Goal: Check status: Check status

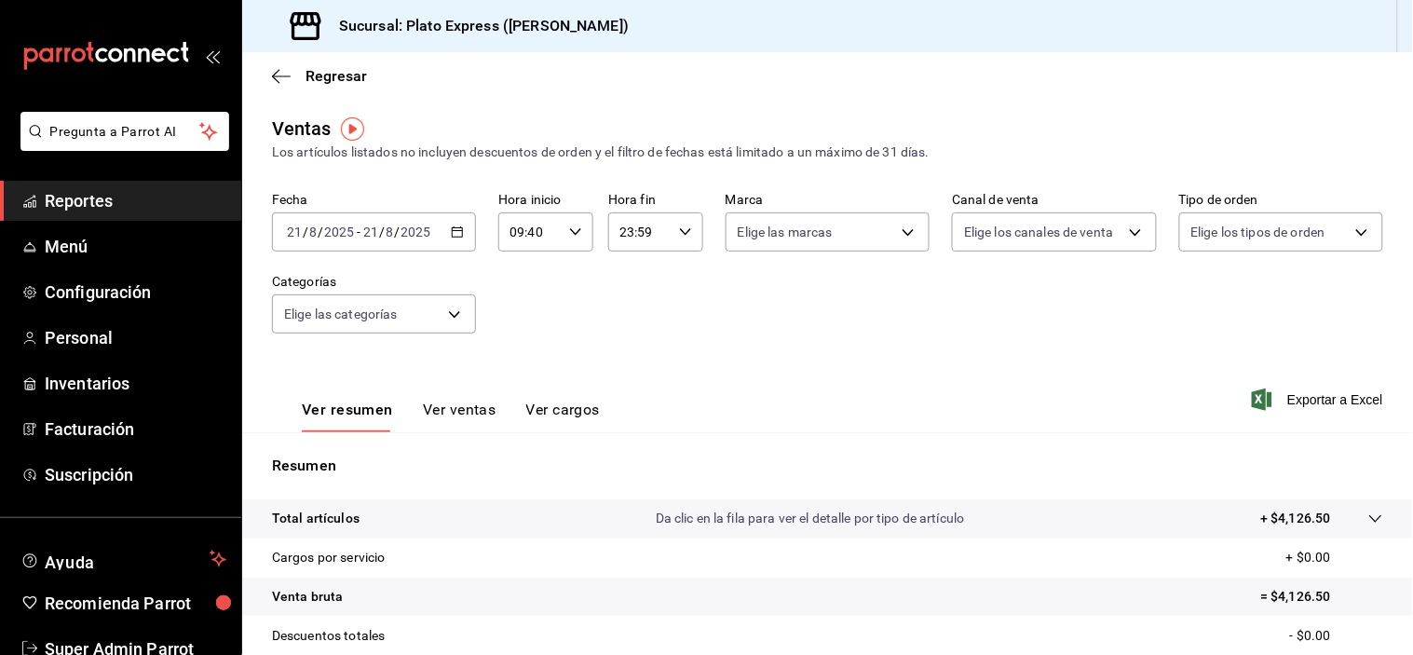
click at [563, 234] on div "09:40 Hora inicio" at bounding box center [545, 231] width 95 height 39
click at [520, 274] on span "09" at bounding box center [518, 266] width 17 height 15
click at [560, 223] on span "40" at bounding box center [565, 215] width 17 height 15
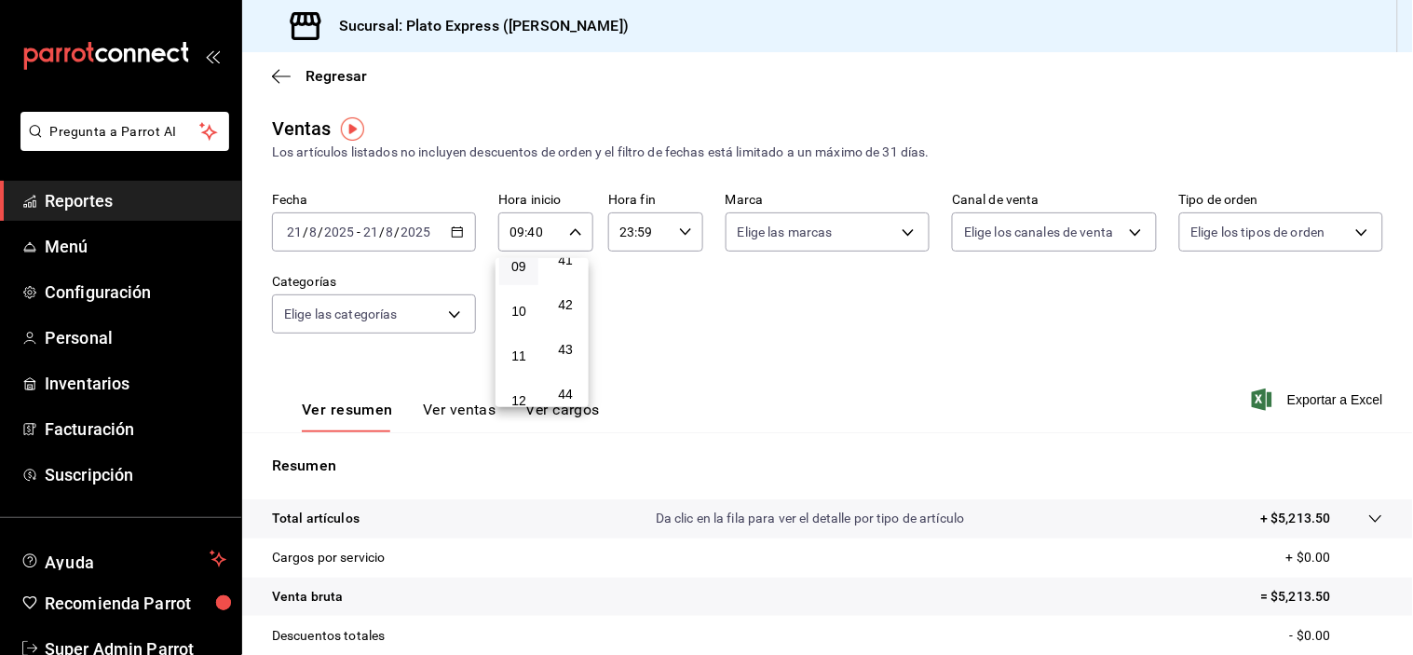
click at [761, 308] on div at bounding box center [706, 327] width 1413 height 655
click at [433, 416] on button "Ver ventas" at bounding box center [460, 416] width 74 height 32
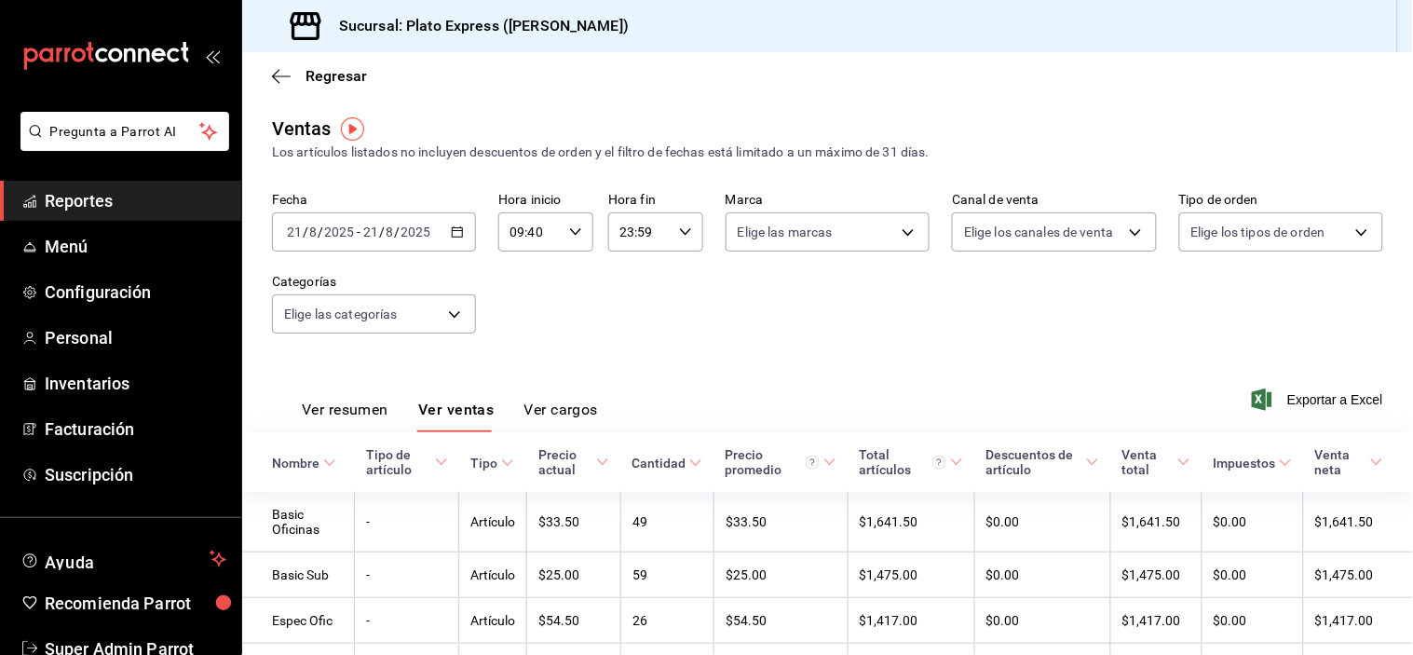
drag, startPoint x: 1393, startPoint y: 385, endPoint x: 1385, endPoint y: 394, distance: 12.5
click at [1385, 394] on div "Ver resumen Ver ventas Ver cargos Exportar a Excel" at bounding box center [827, 394] width 1171 height 76
click at [1363, 359] on div "Ver resumen Ver ventas Ver cargos Exportar a Excel" at bounding box center [827, 394] width 1171 height 76
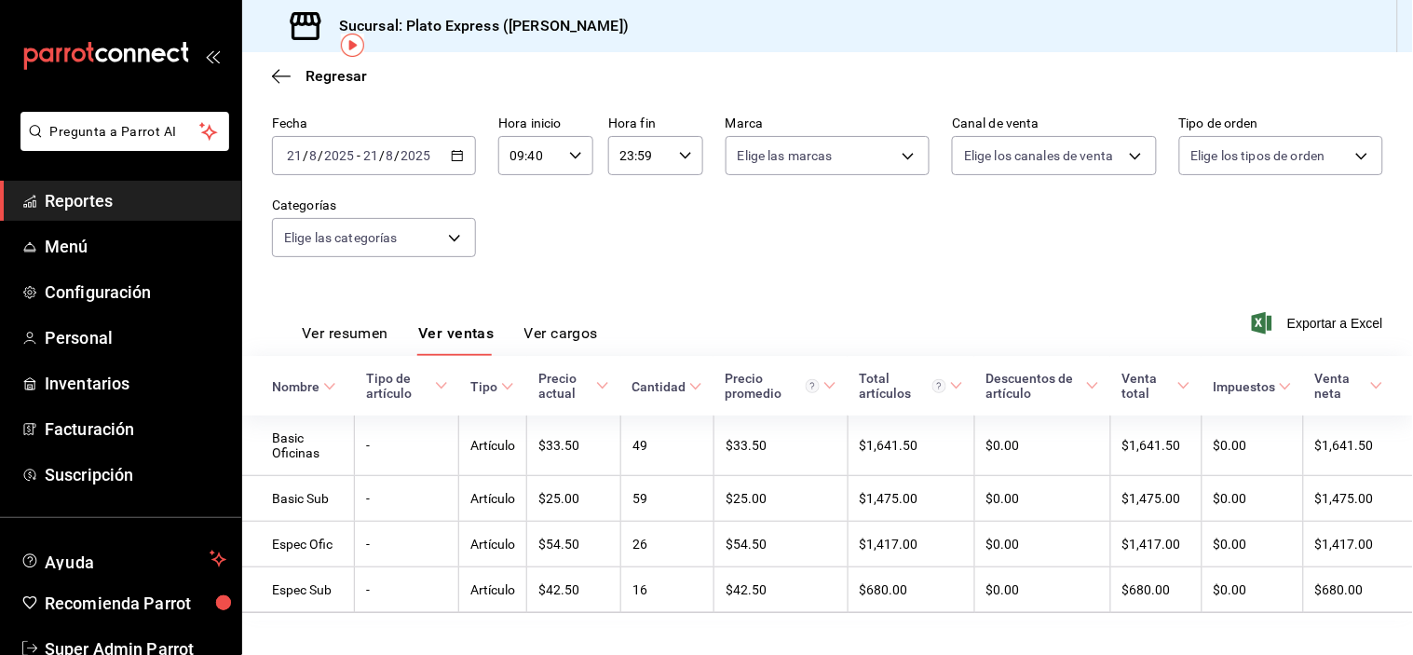
scroll to position [106, 0]
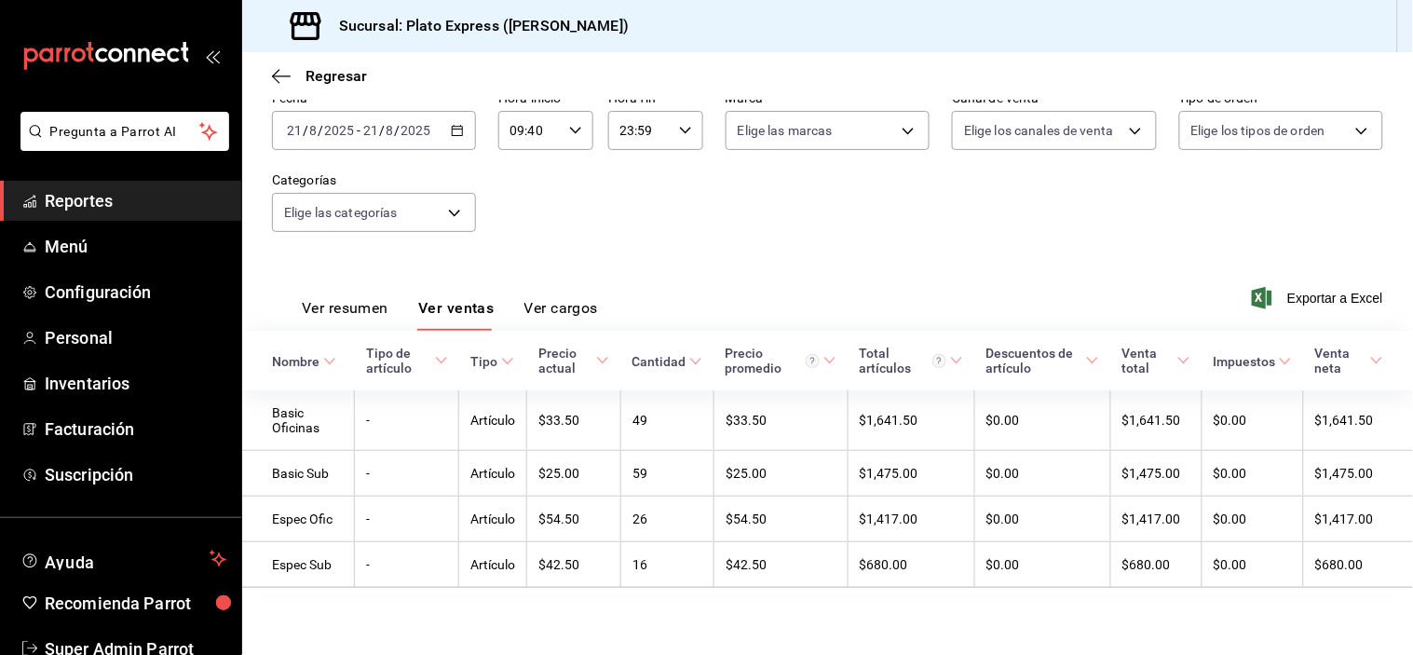
click at [560, 131] on div "09:40 Hora inicio" at bounding box center [545, 130] width 95 height 39
click at [518, 267] on button "11" at bounding box center [518, 248] width 39 height 37
click at [524, 237] on button "17" at bounding box center [518, 218] width 39 height 37
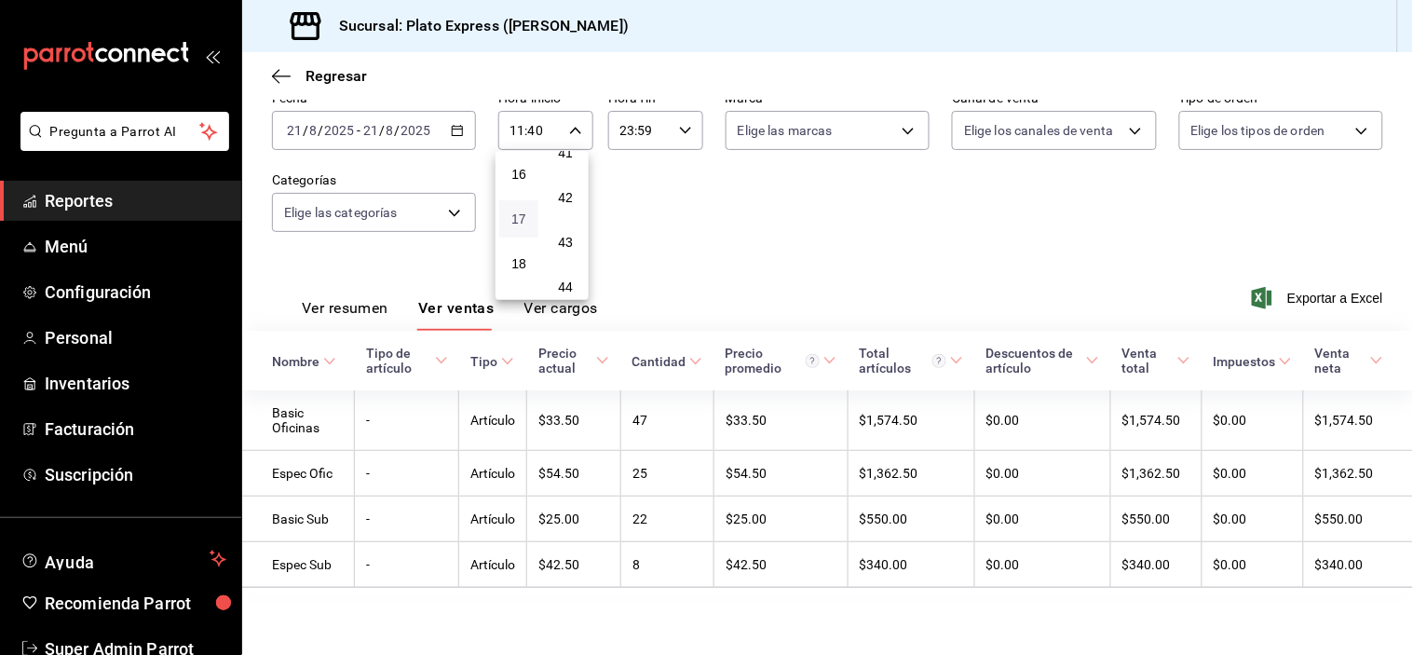
type input "17:40"
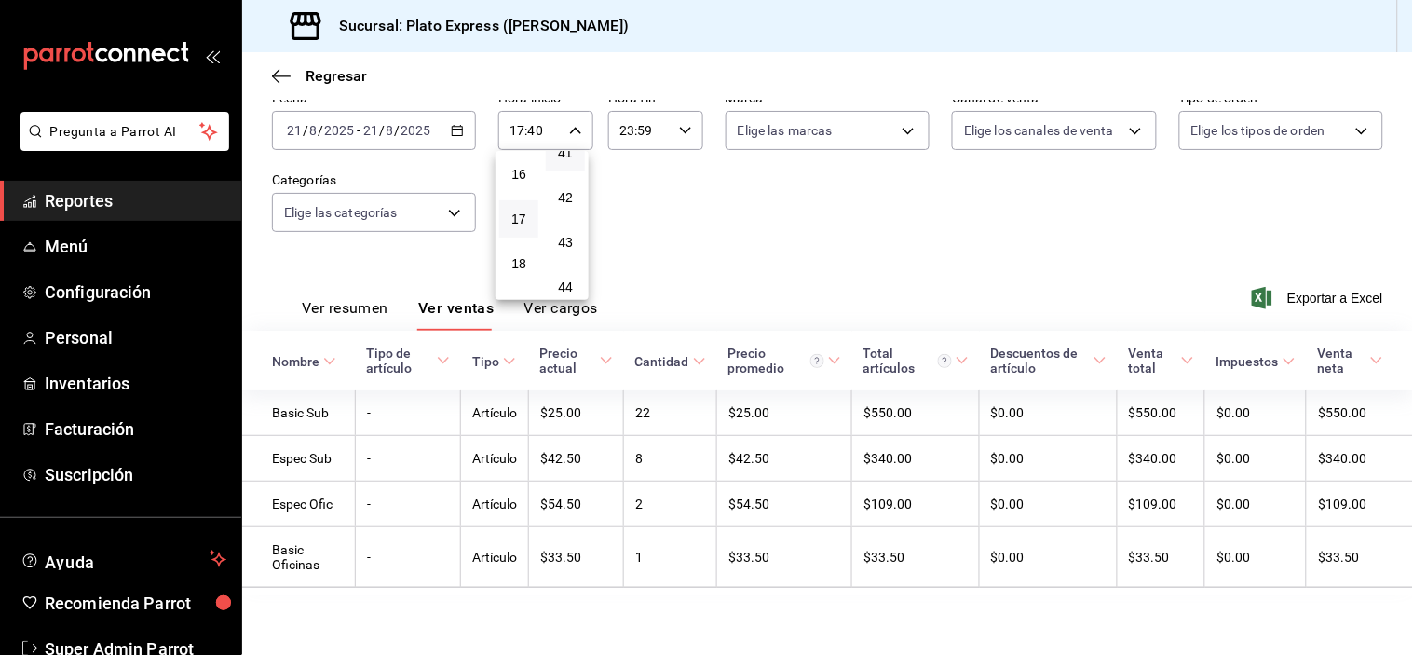
scroll to position [673, 0]
click at [569, 171] on button "41" at bounding box center [565, 152] width 39 height 37
click at [569, 151] on span "38" at bounding box center [565, 143] width 17 height 15
type input "17:38"
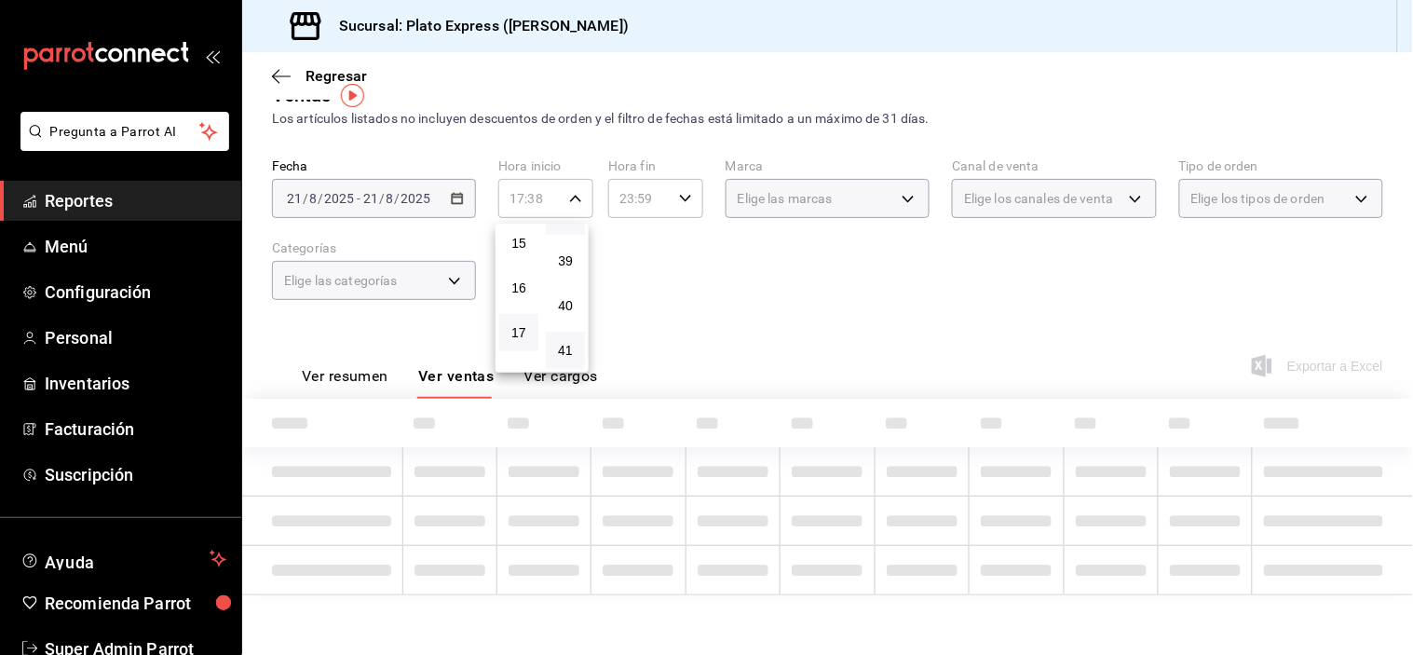
scroll to position [106, 0]
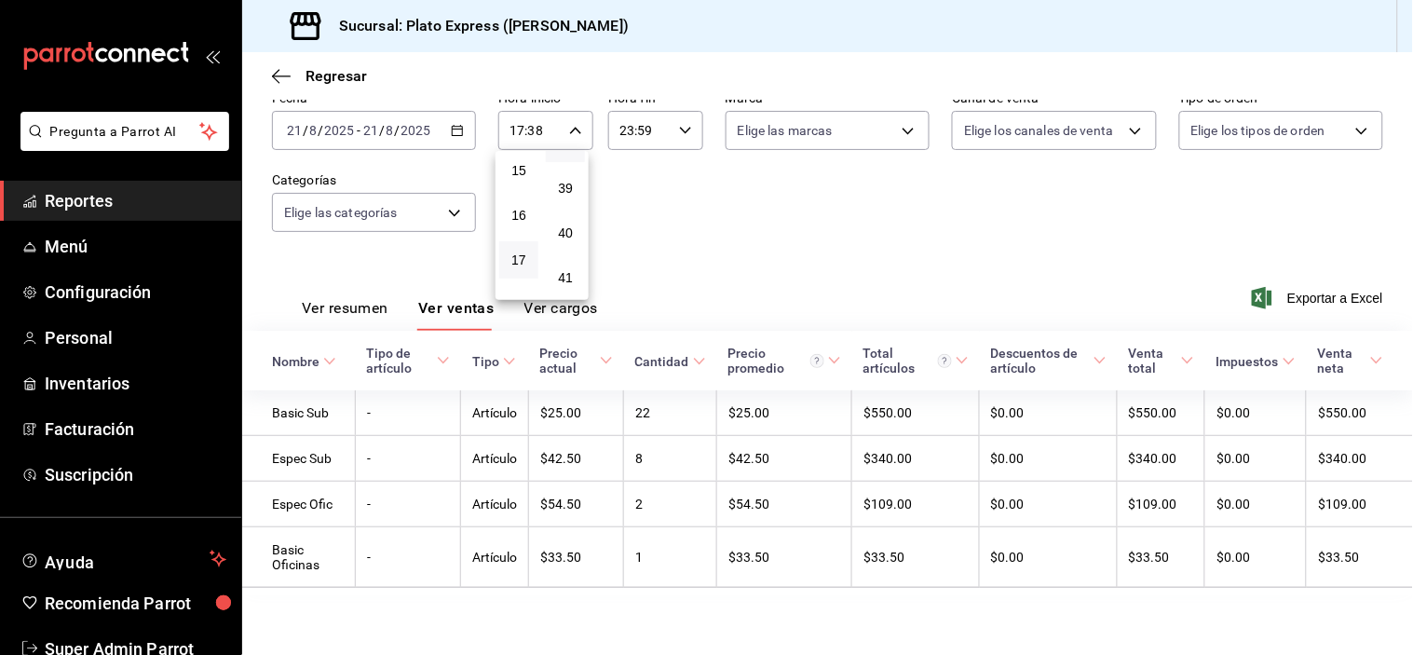
click at [834, 212] on div at bounding box center [706, 327] width 1413 height 655
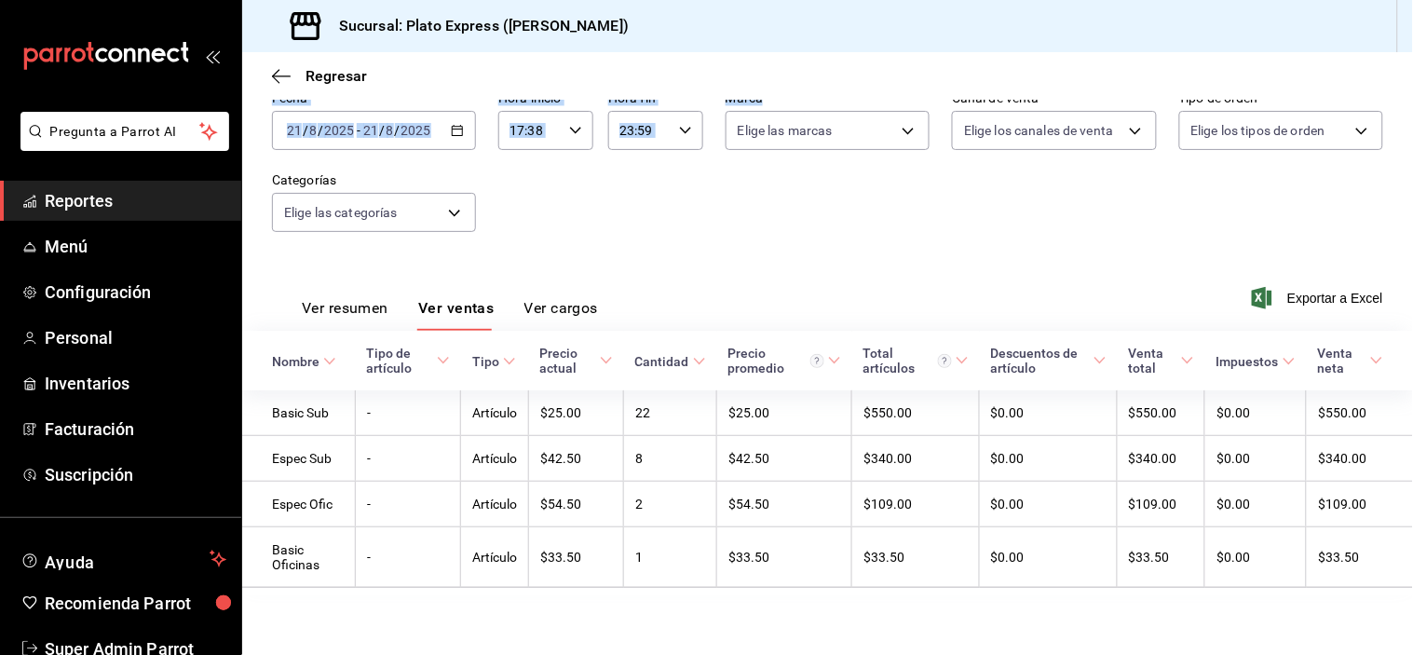
scroll to position [0, 0]
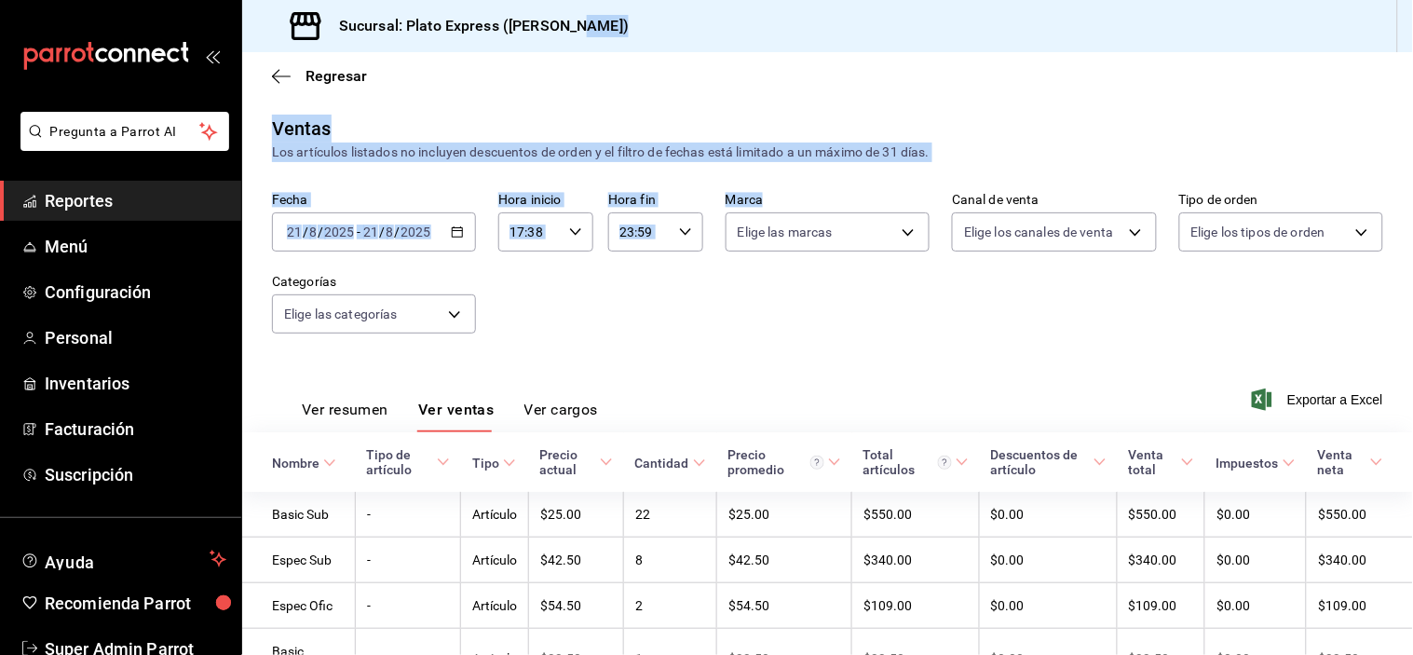
drag, startPoint x: 834, startPoint y: 212, endPoint x: 834, endPoint y: 3, distance: 209.6
click at [834, 3] on div "Sucursal: Plato Express ([PERSON_NAME]) Regresar Ventas Los artículos listados …" at bounding box center [827, 327] width 1171 height 655
click at [570, 221] on div "17:38 Hora inicio" at bounding box center [545, 231] width 95 height 39
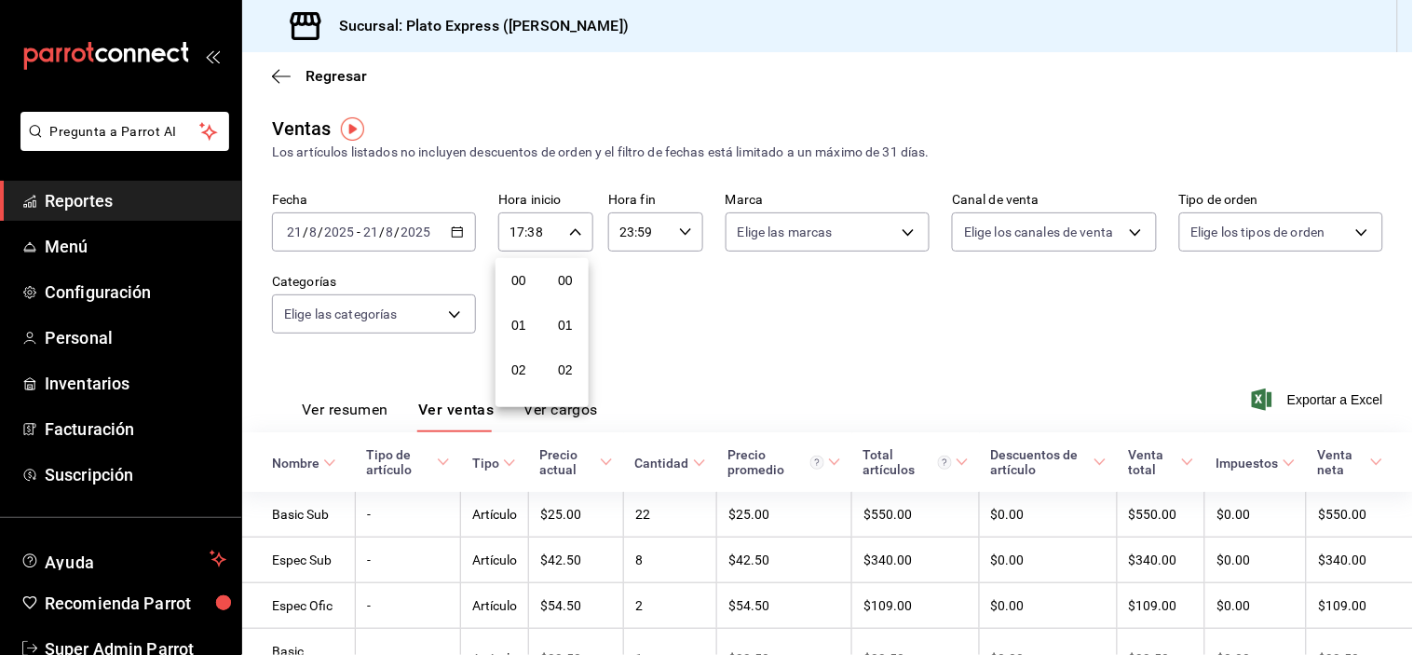
scroll to position [1761, 0]
click at [509, 263] on button "17" at bounding box center [518, 253] width 39 height 37
click at [516, 273] on button "09" at bounding box center [518, 268] width 39 height 37
type input "09:38"
